Goal: Check status: Check status

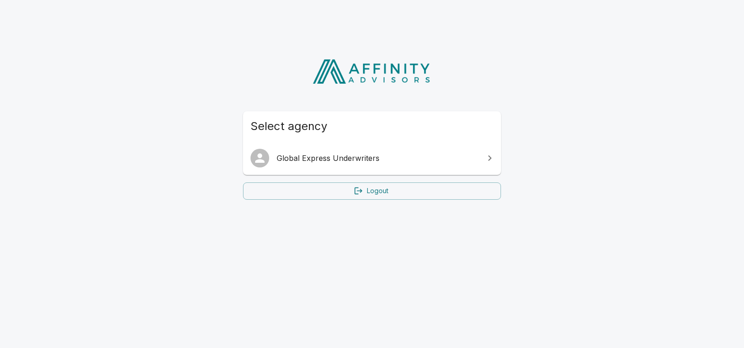
click at [357, 157] on span "Global Express Underwriters" at bounding box center [378, 157] width 202 height 11
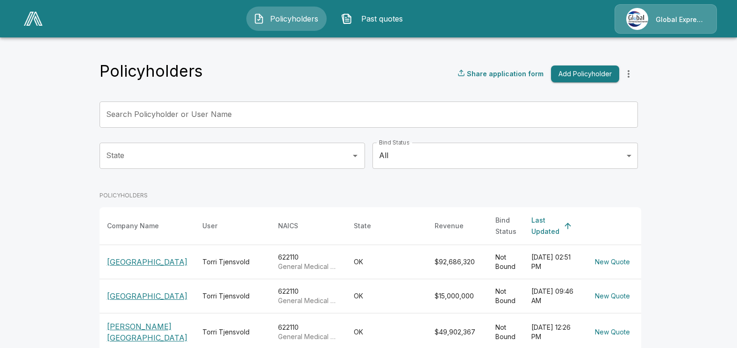
click at [149, 258] on p "[GEOGRAPHIC_DATA]" at bounding box center [147, 261] width 80 height 11
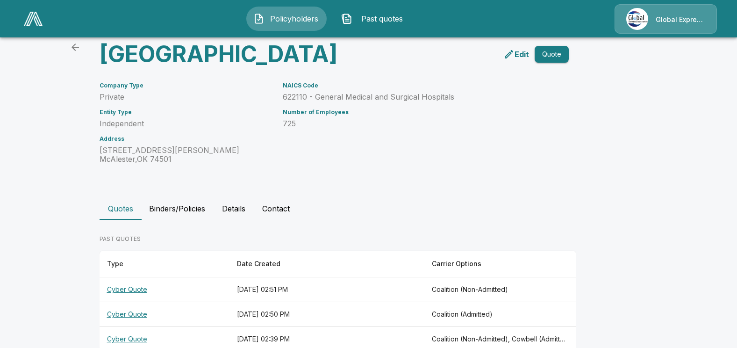
scroll to position [85, 0]
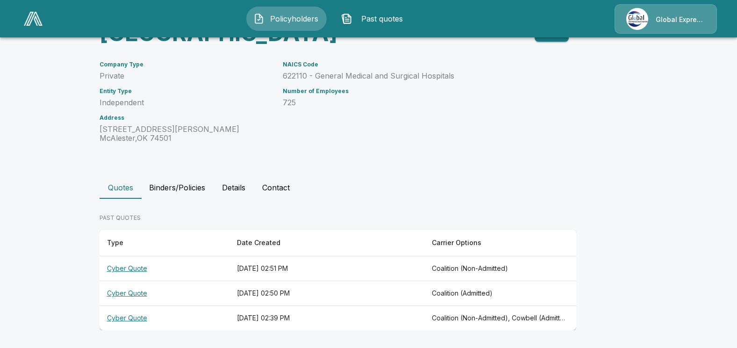
click at [141, 316] on th "Cyber Quote" at bounding box center [165, 318] width 130 height 25
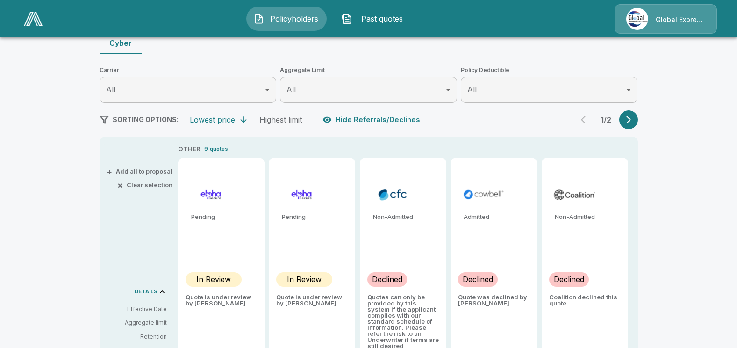
scroll to position [85, 0]
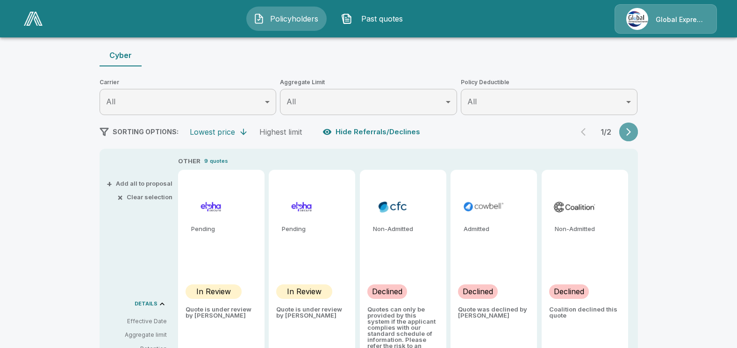
click at [631, 133] on icon "button" at bounding box center [628, 132] width 5 height 8
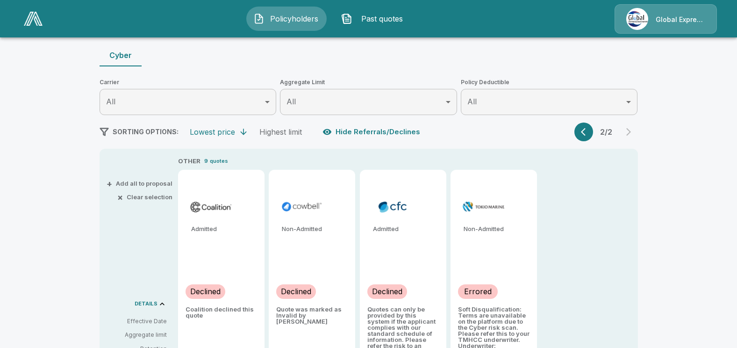
click at [585, 134] on icon "button" at bounding box center [583, 132] width 5 height 8
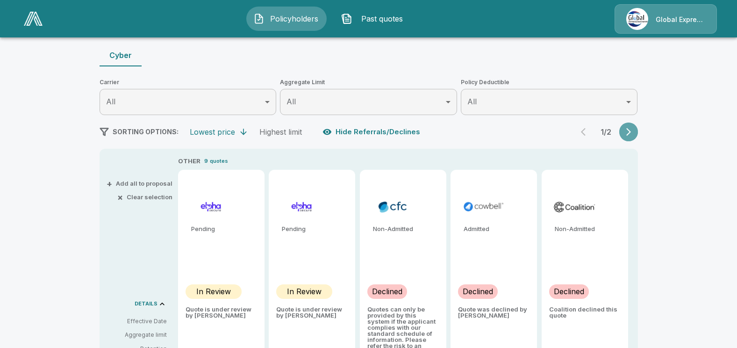
click at [630, 129] on icon "button" at bounding box center [628, 132] width 5 height 8
